Goal: Task Accomplishment & Management: Complete application form

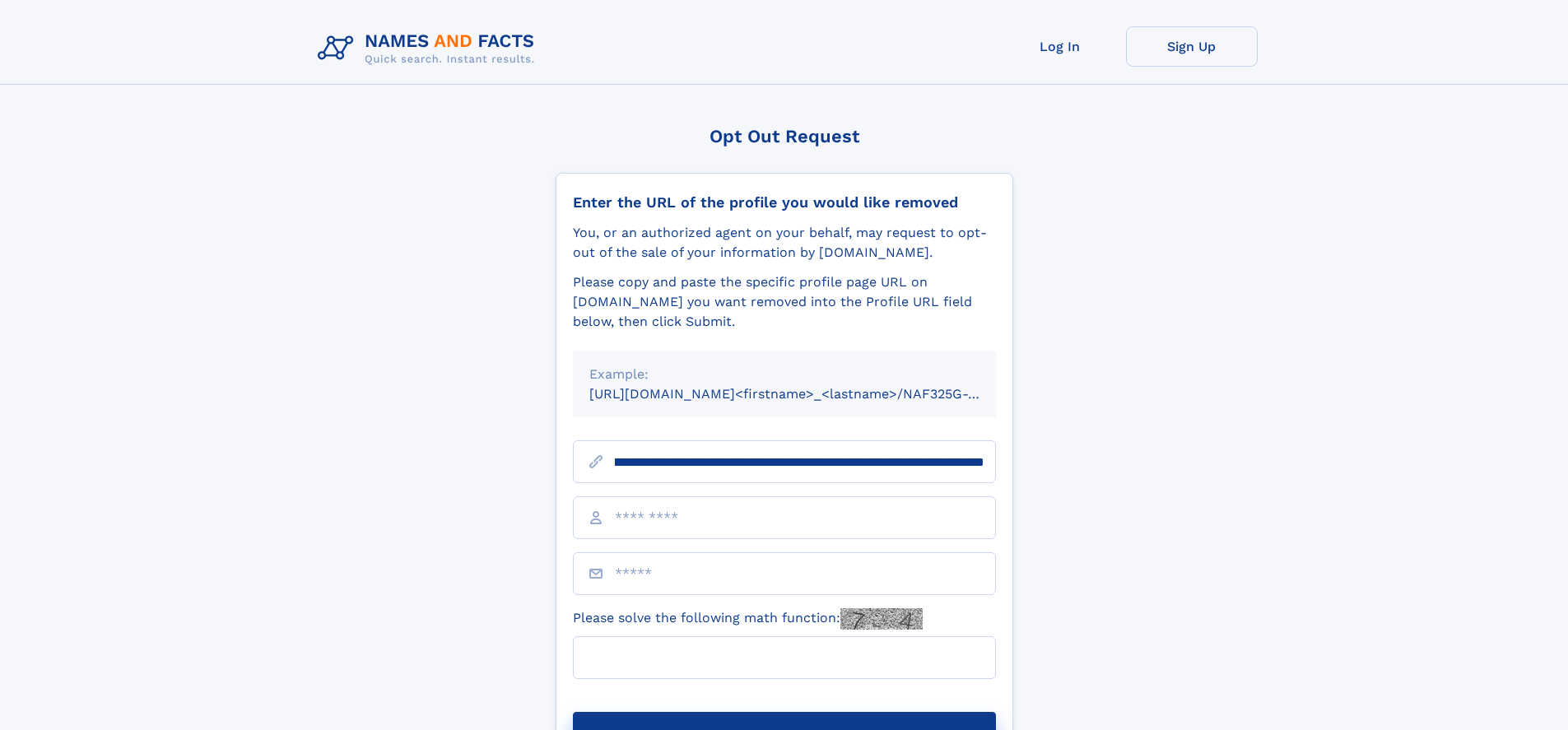
scroll to position [0, 214]
type input "**********"
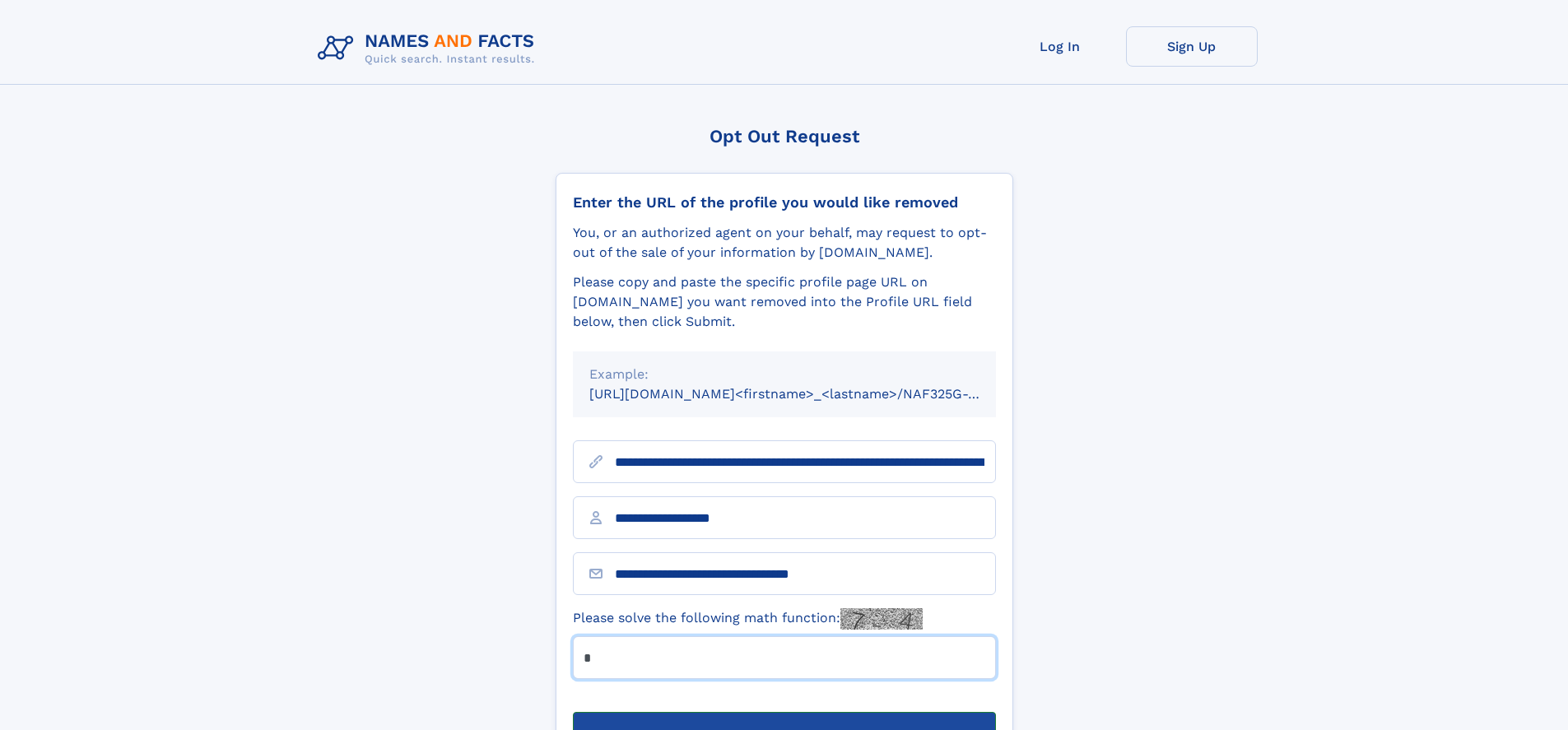
type input "*"
click at [784, 712] on button "Submit Opt Out Request" at bounding box center [784, 738] width 423 height 53
